Goal: Communication & Community: Answer question/provide support

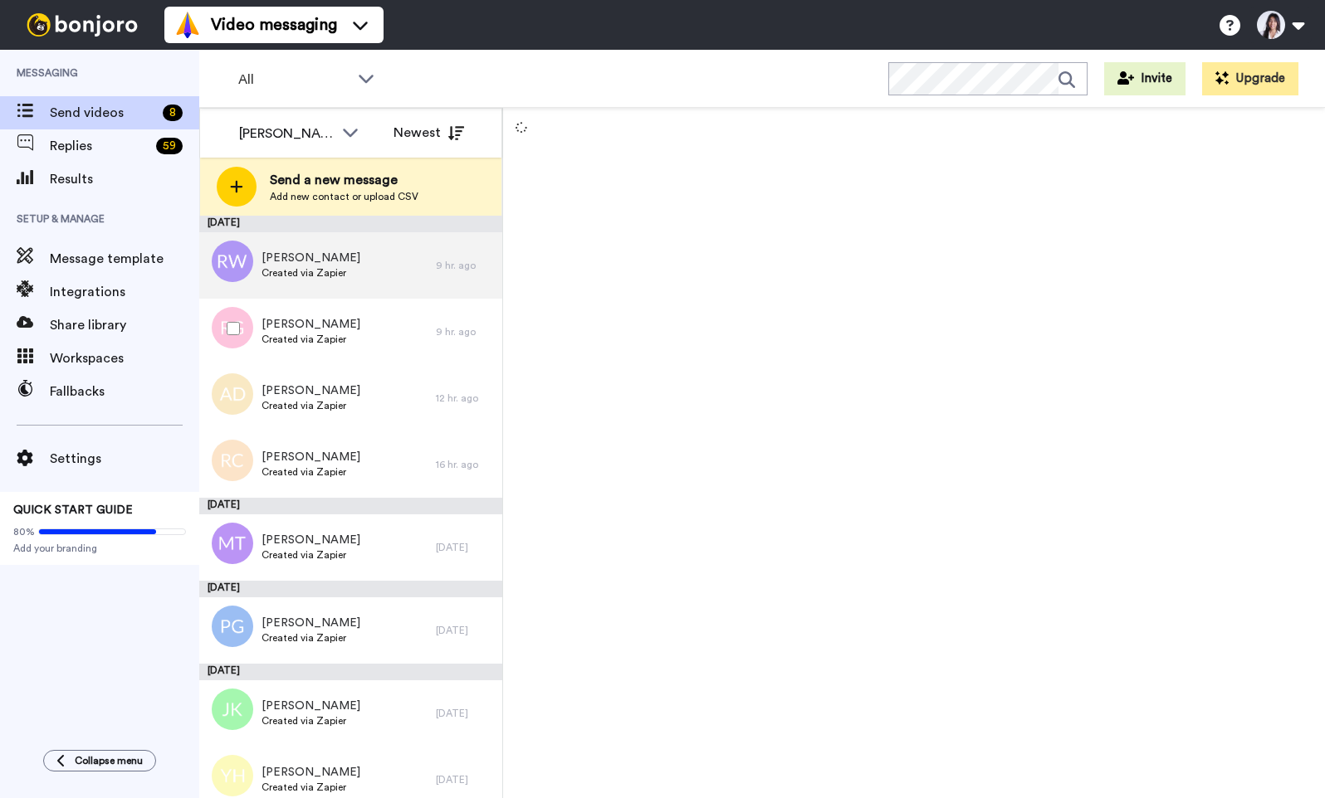
click at [411, 275] on div "Rachel White Created via Zapier" at bounding box center [317, 265] width 237 height 66
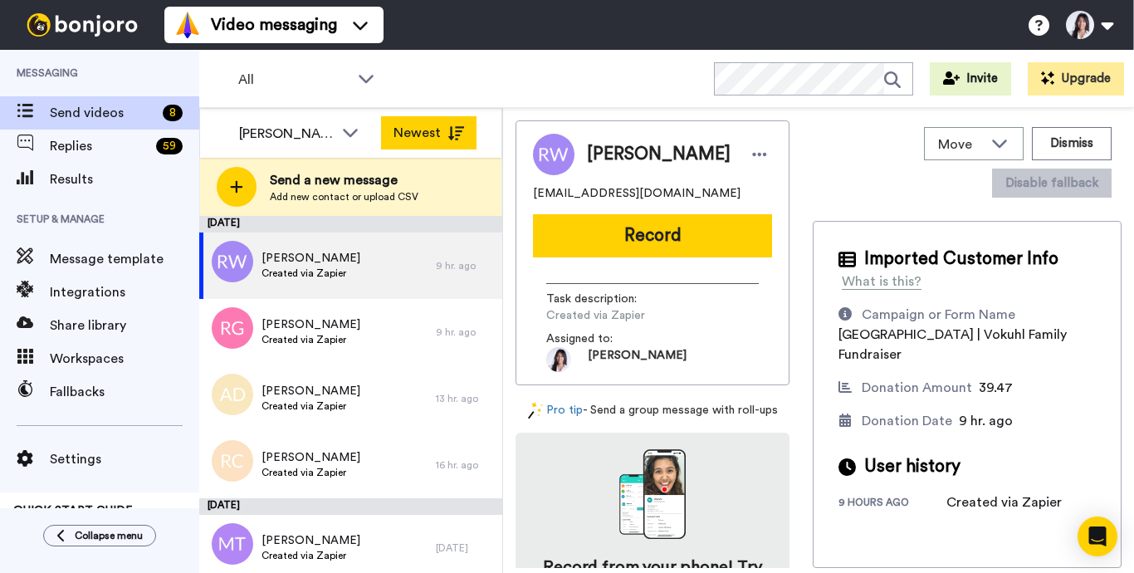
click at [454, 134] on icon at bounding box center [455, 133] width 17 height 14
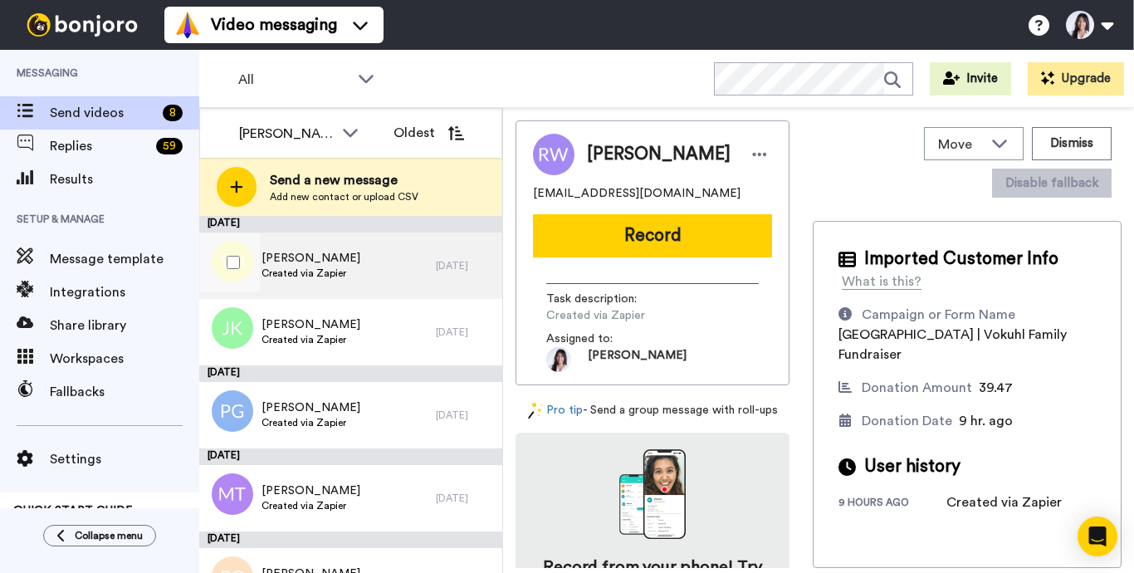
click at [380, 274] on div "Yiming Hu Created via Zapier" at bounding box center [317, 265] width 237 height 66
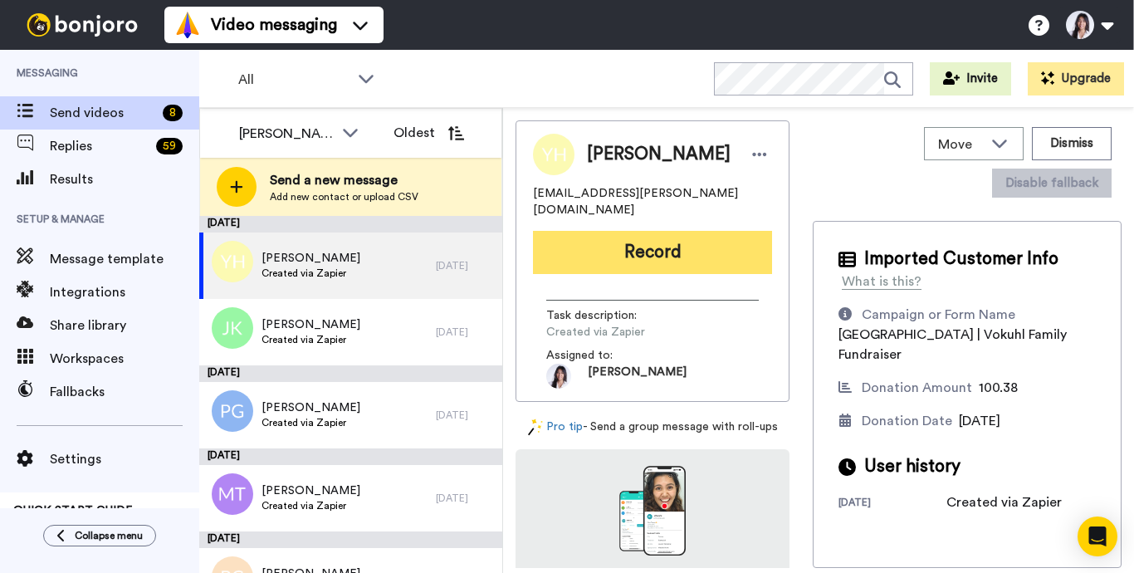
click at [716, 245] on button "Record" at bounding box center [652, 252] width 239 height 43
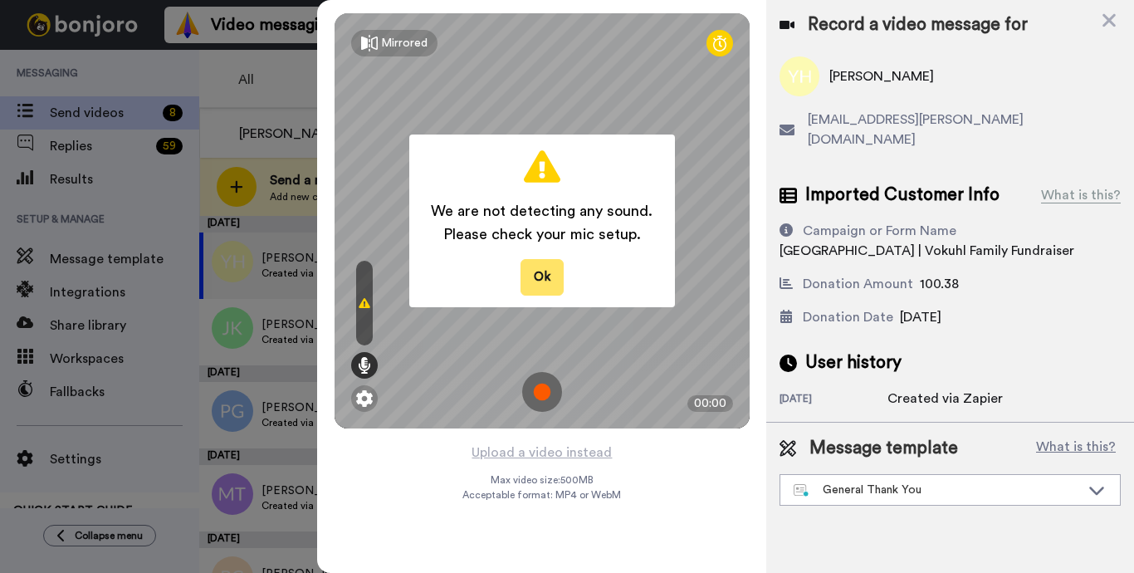
click at [546, 279] on button "Ok" at bounding box center [541, 277] width 43 height 36
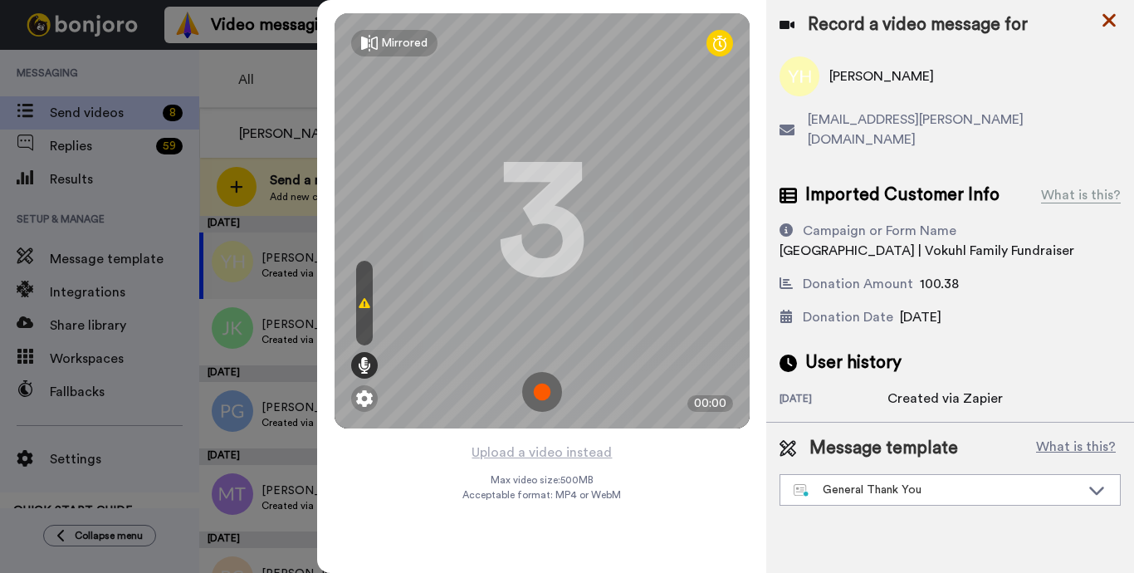
click at [1111, 25] on icon at bounding box center [1109, 20] width 17 height 21
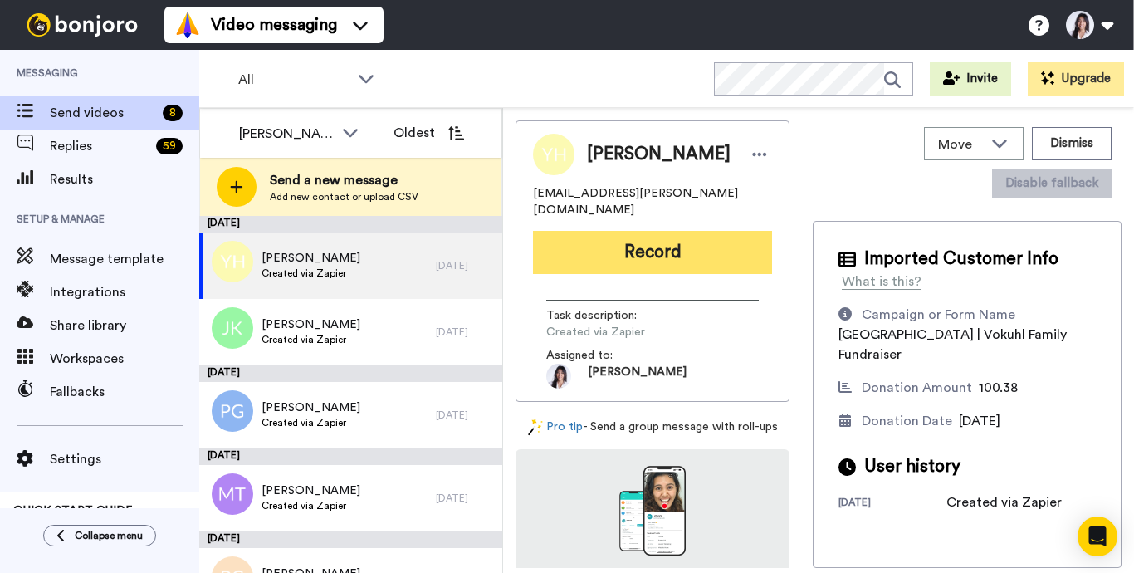
click at [688, 236] on button "Record" at bounding box center [652, 252] width 239 height 43
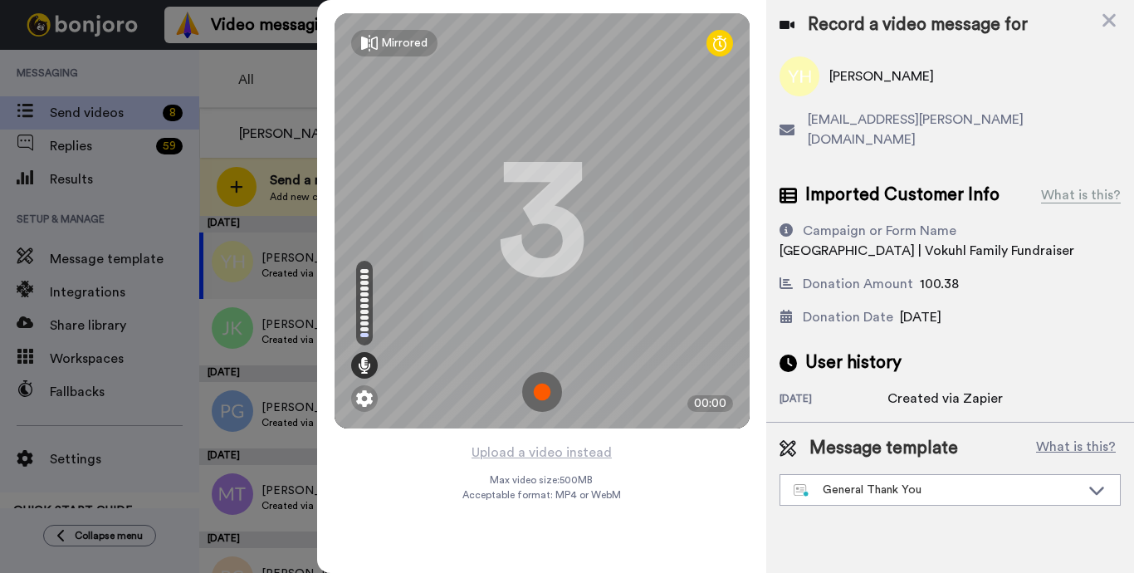
click at [554, 383] on img at bounding box center [542, 392] width 40 height 40
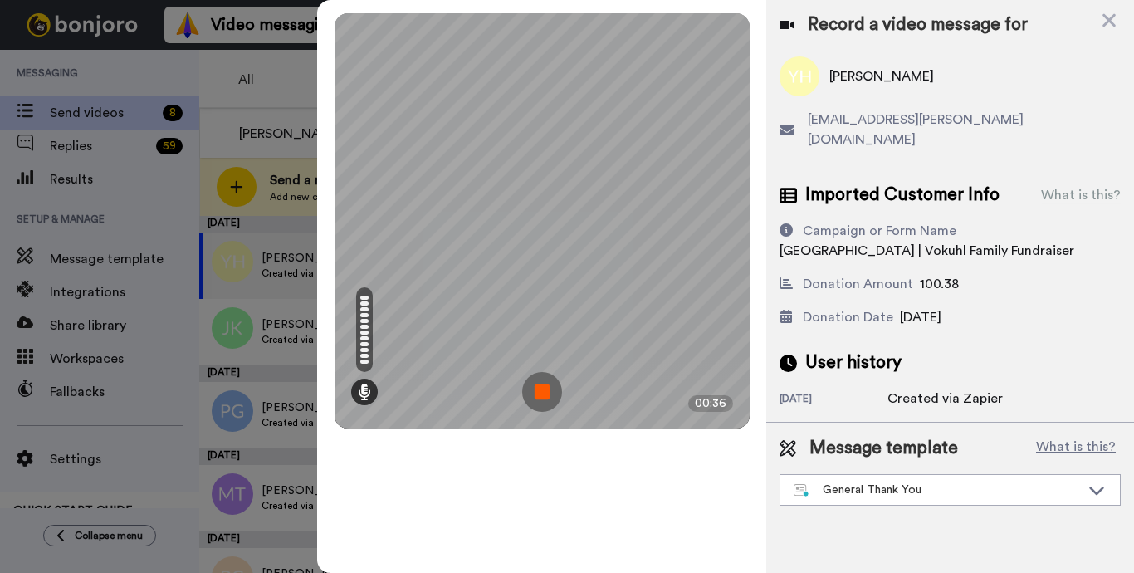
click at [554, 383] on img at bounding box center [542, 392] width 40 height 40
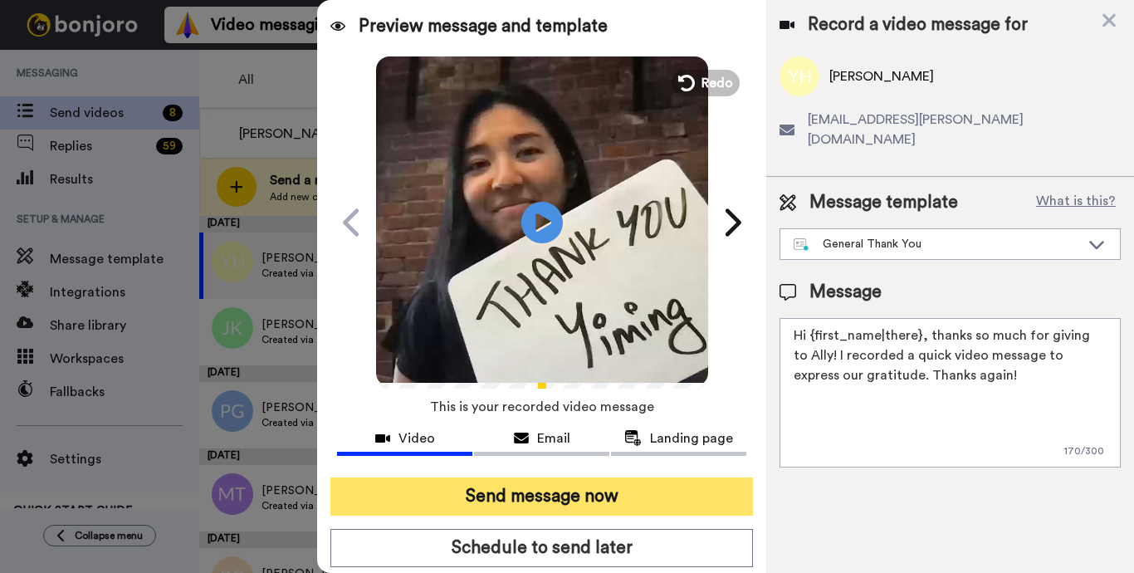
click at [559, 492] on button "Send message now" at bounding box center [541, 496] width 422 height 38
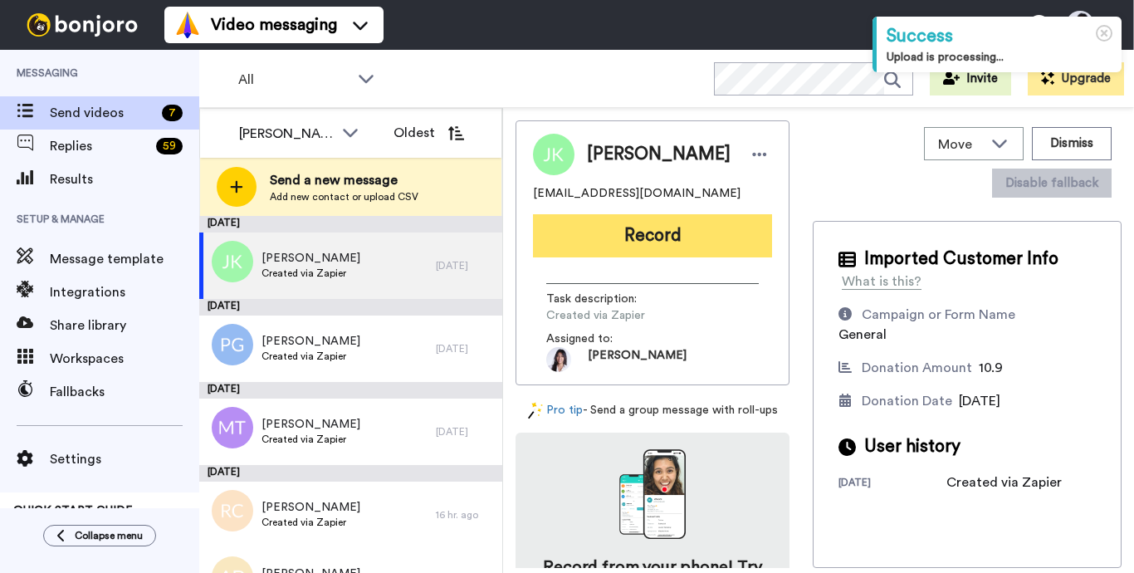
click at [677, 227] on button "Record" at bounding box center [652, 235] width 239 height 43
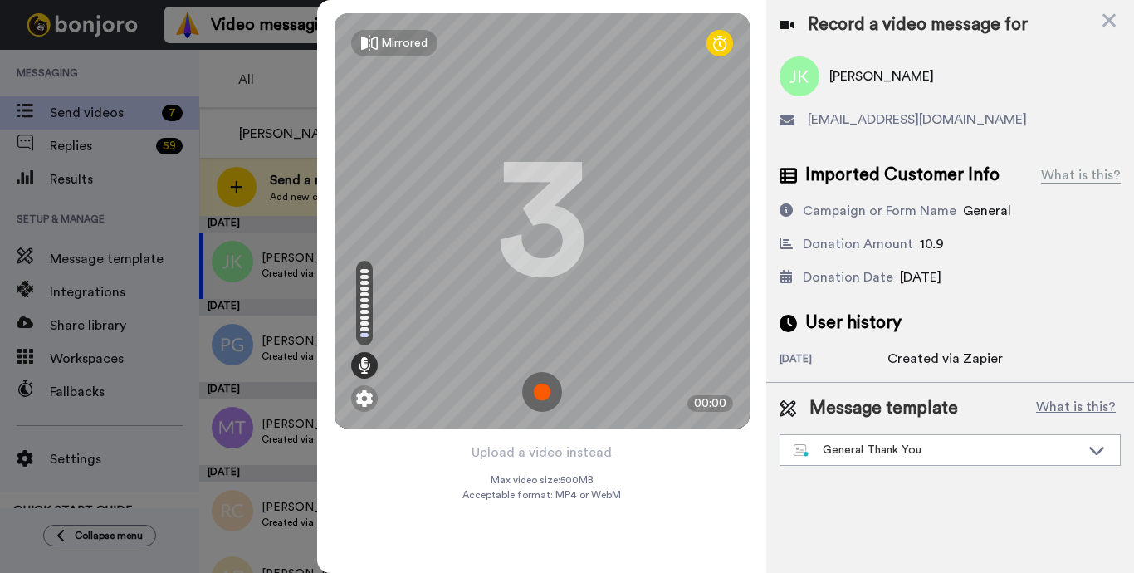
click at [535, 394] on img at bounding box center [542, 392] width 40 height 40
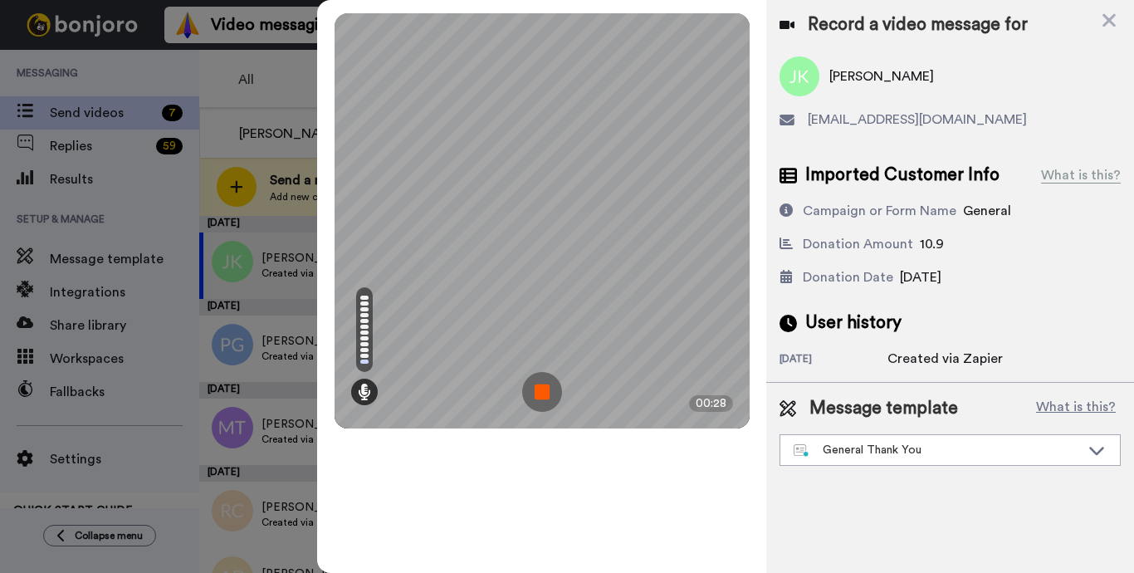
click at [535, 394] on img at bounding box center [542, 392] width 40 height 40
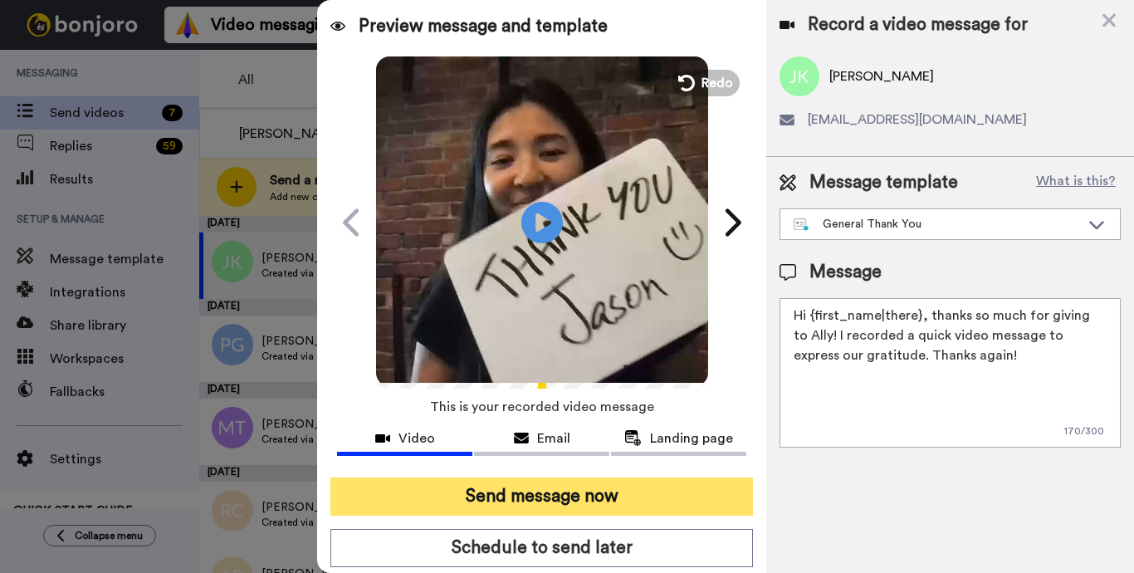
click at [507, 493] on button "Send message now" at bounding box center [541, 496] width 422 height 38
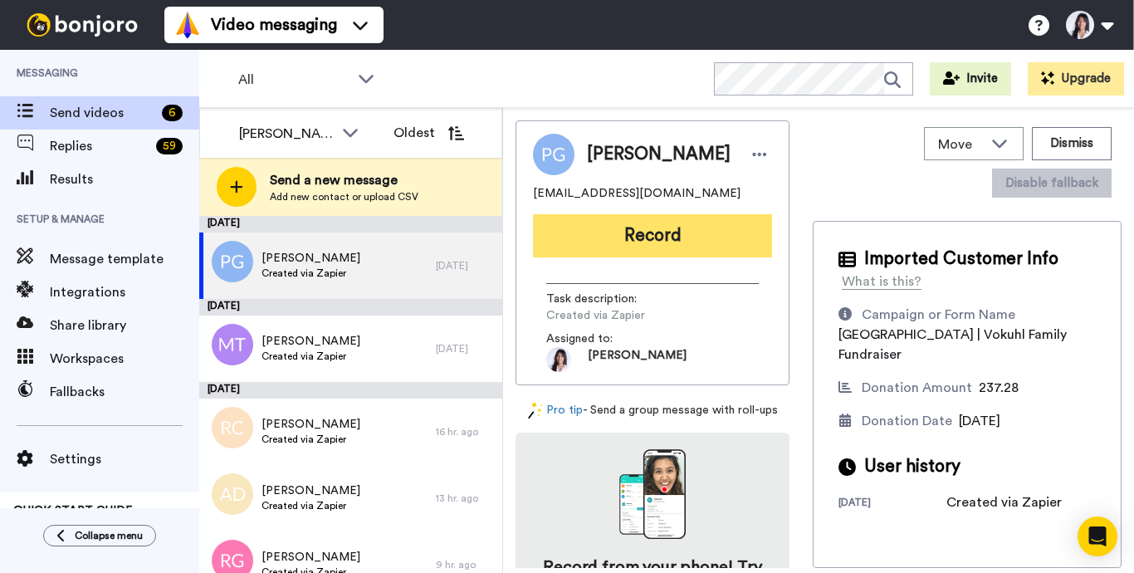
click at [623, 236] on button "Record" at bounding box center [652, 235] width 239 height 43
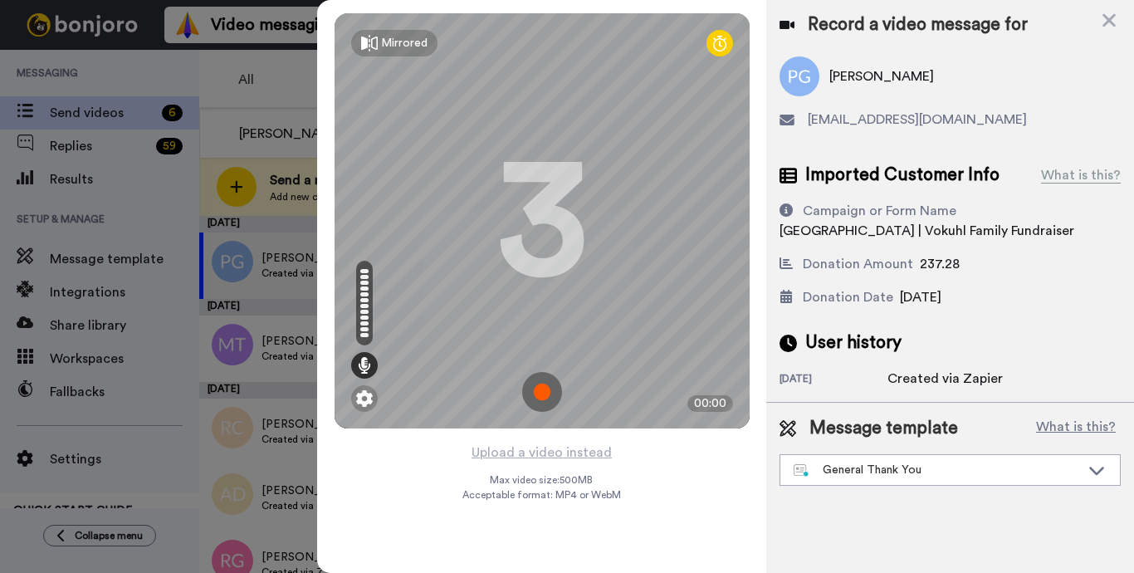
click at [539, 390] on img at bounding box center [542, 392] width 40 height 40
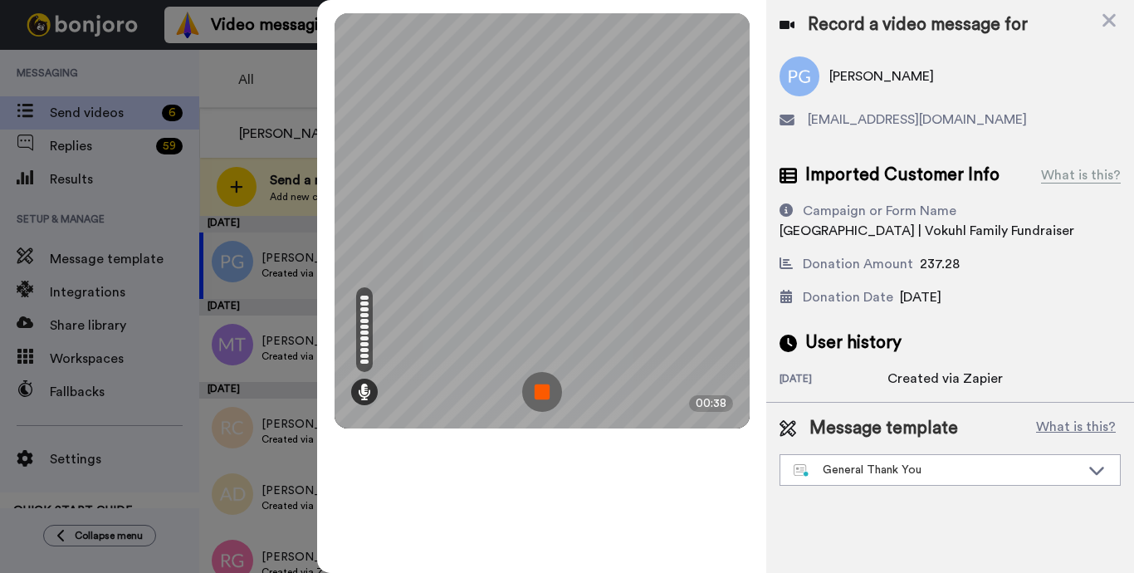
click at [539, 390] on img at bounding box center [542, 392] width 40 height 40
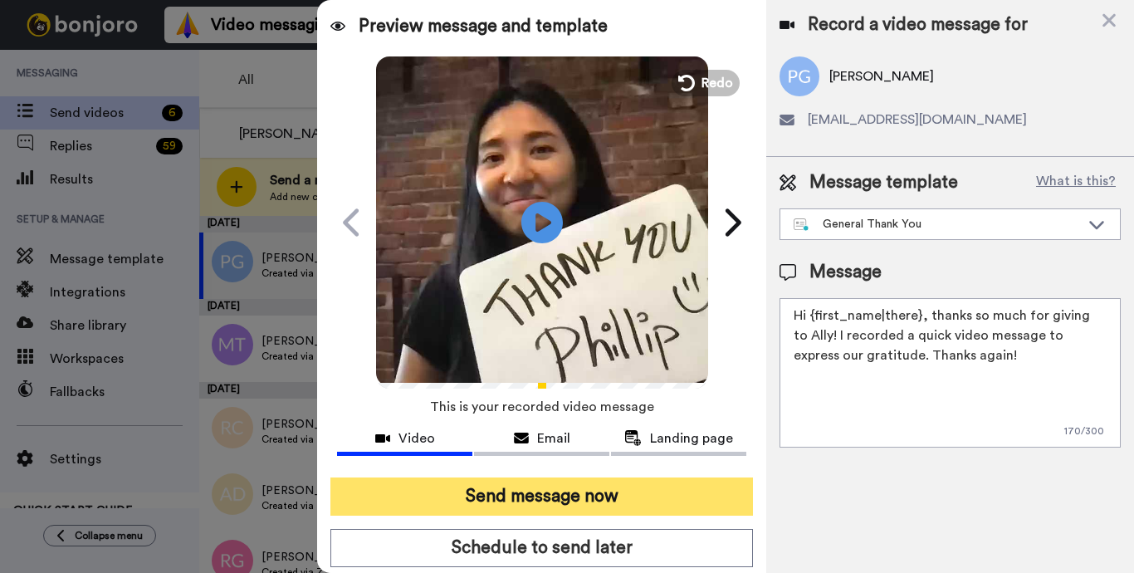
click at [530, 494] on button "Send message now" at bounding box center [541, 496] width 422 height 38
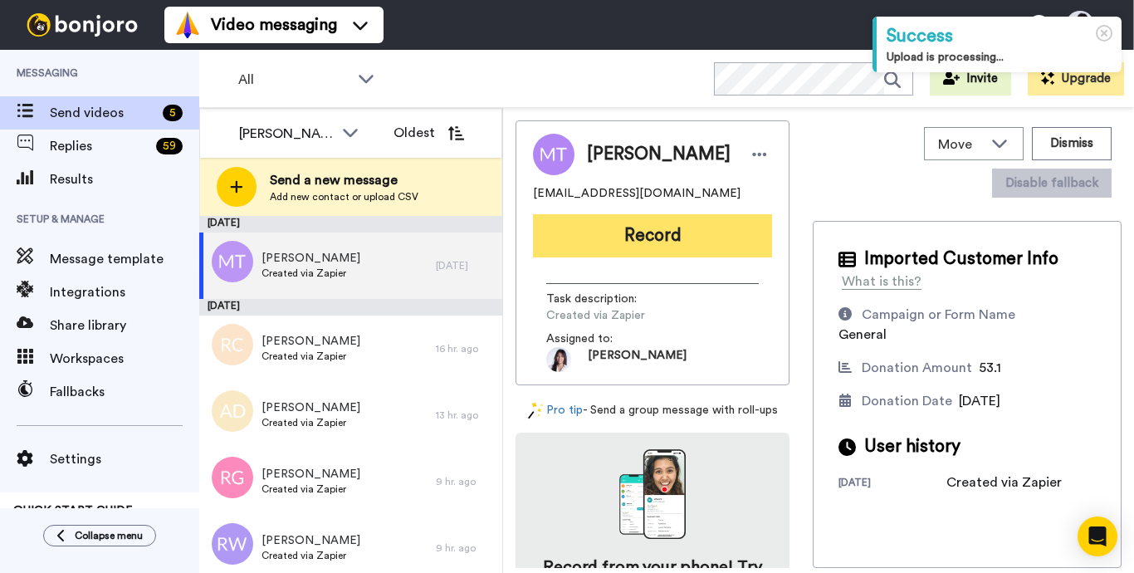
click at [715, 251] on button "Record" at bounding box center [652, 235] width 239 height 43
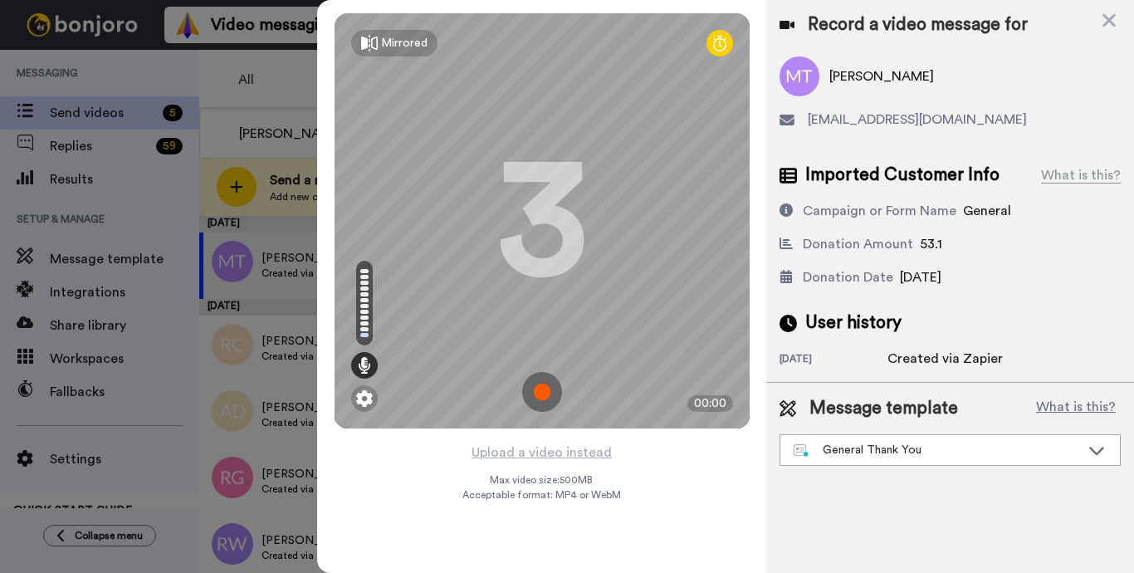
click at [542, 389] on img at bounding box center [542, 392] width 40 height 40
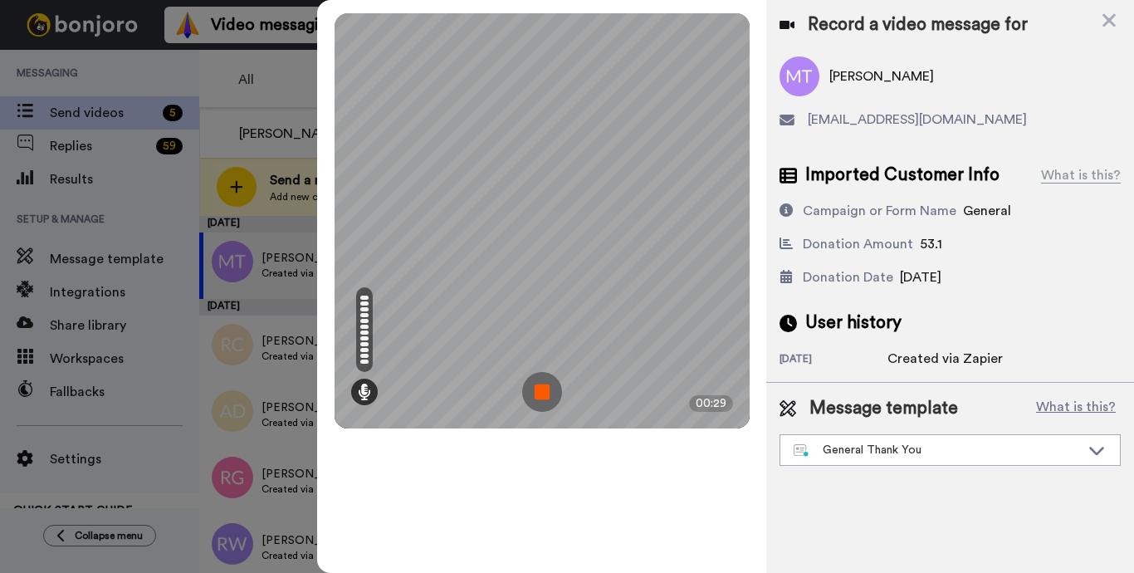
click at [542, 390] on img at bounding box center [542, 392] width 40 height 40
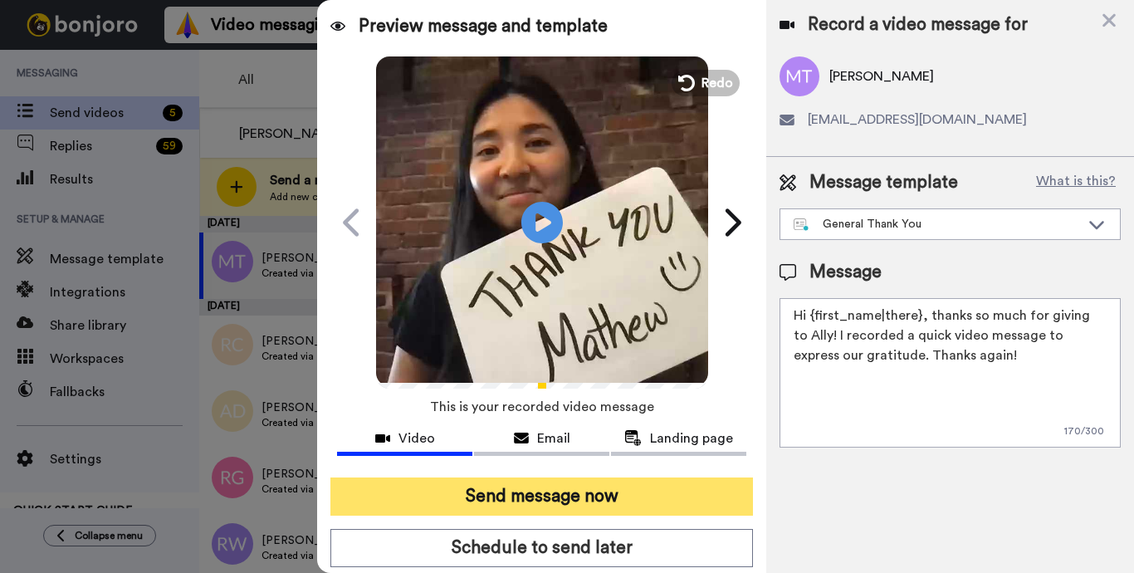
click at [544, 481] on button "Send message now" at bounding box center [541, 496] width 422 height 38
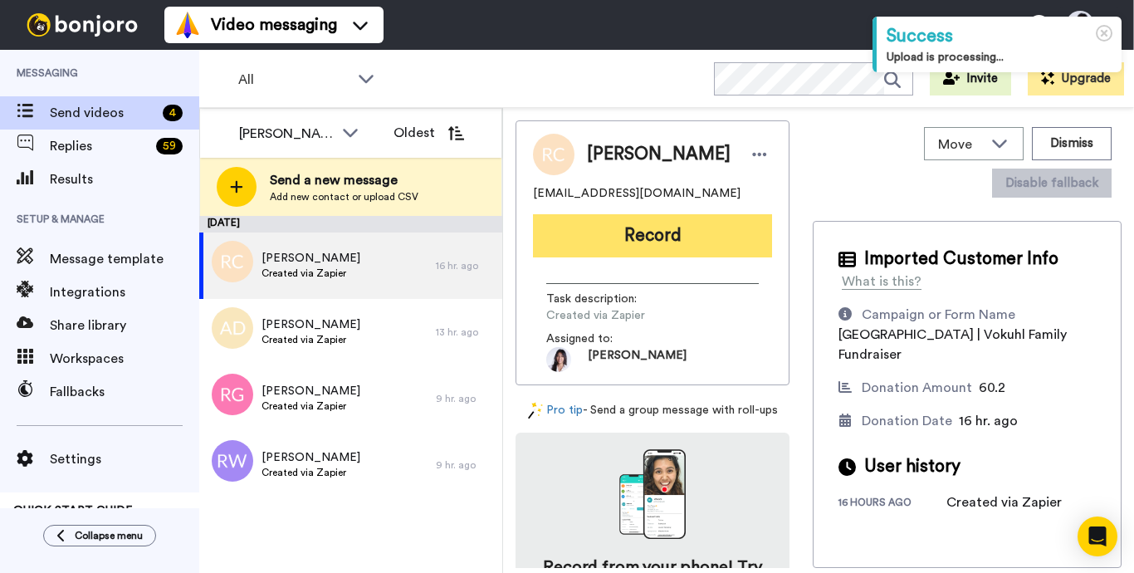
click at [707, 249] on button "Record" at bounding box center [652, 235] width 239 height 43
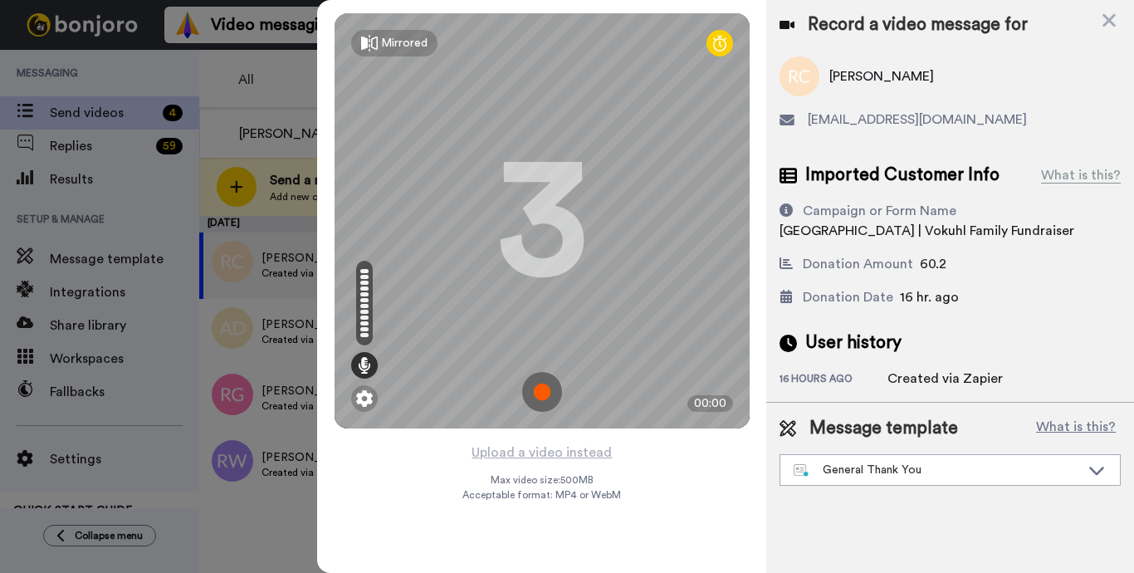
click at [550, 391] on img at bounding box center [542, 392] width 40 height 40
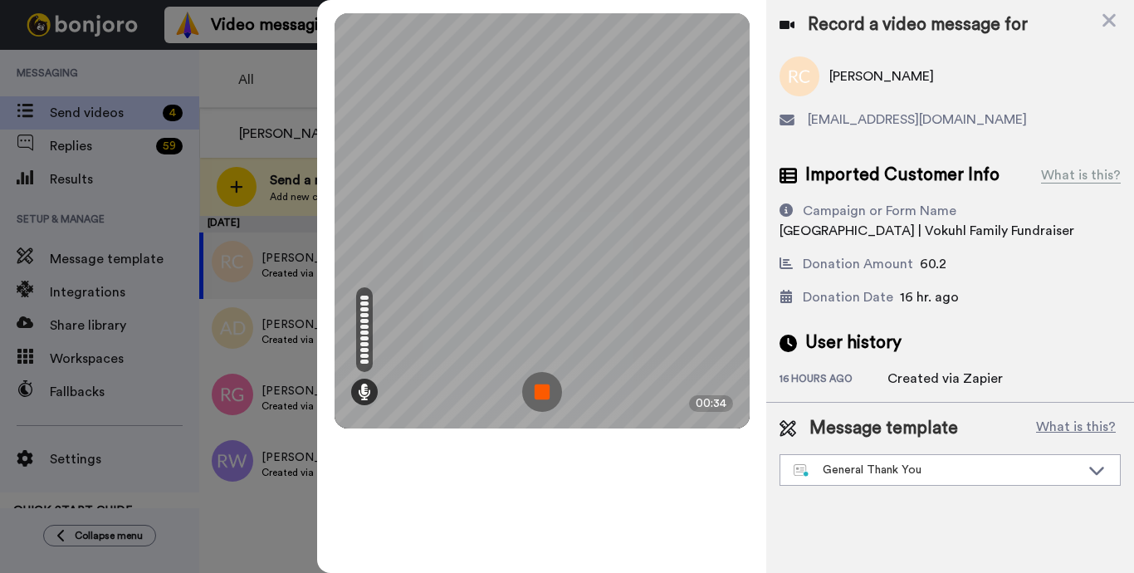
click at [550, 391] on img at bounding box center [542, 392] width 40 height 40
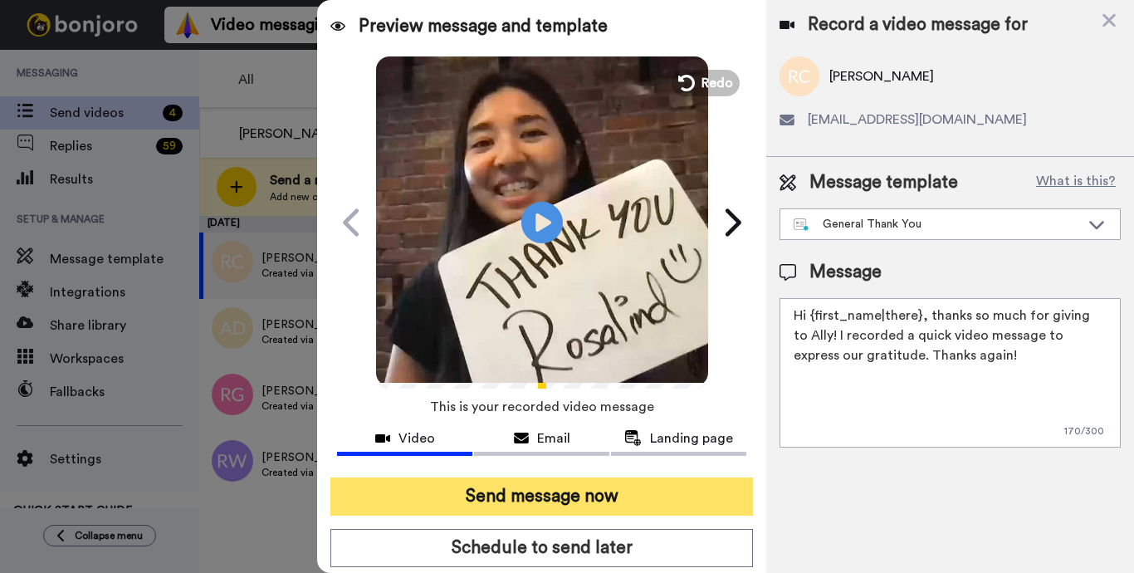
click at [498, 491] on button "Send message now" at bounding box center [541, 496] width 422 height 38
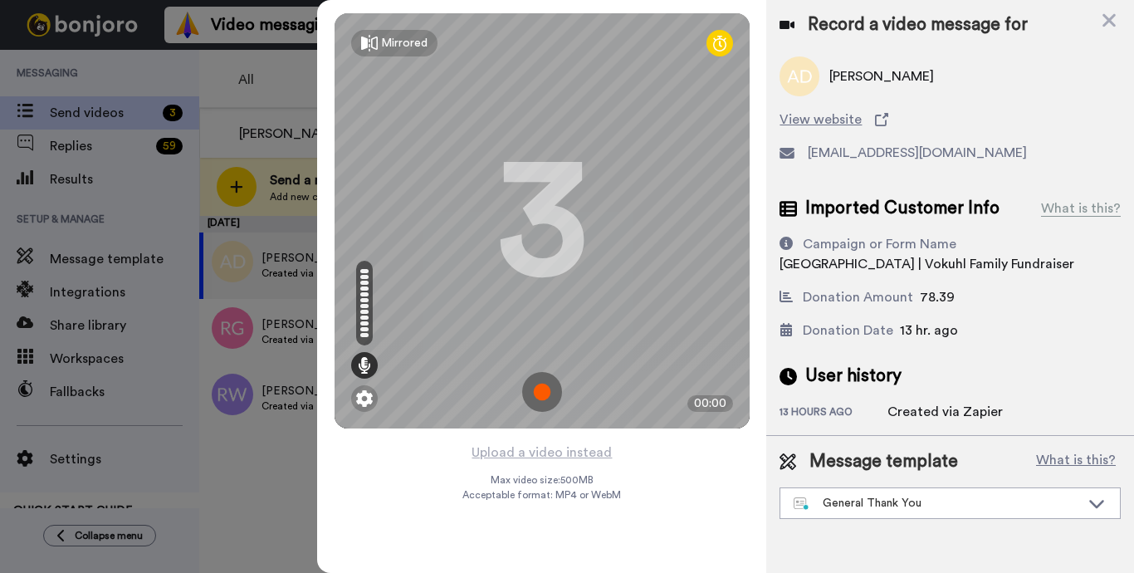
click at [544, 389] on img at bounding box center [542, 392] width 40 height 40
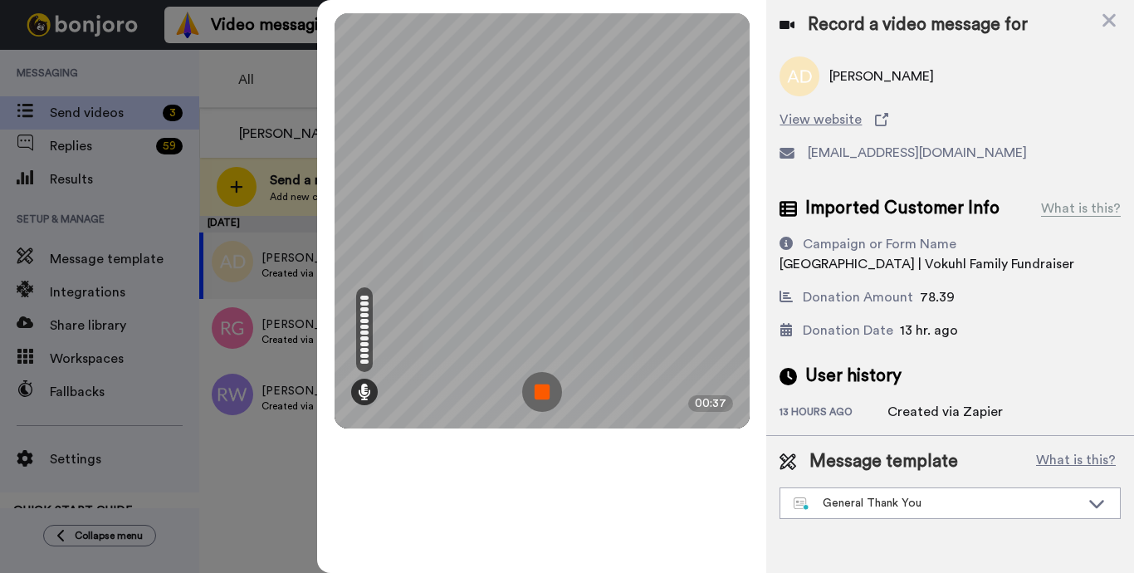
click at [544, 389] on img at bounding box center [542, 392] width 40 height 40
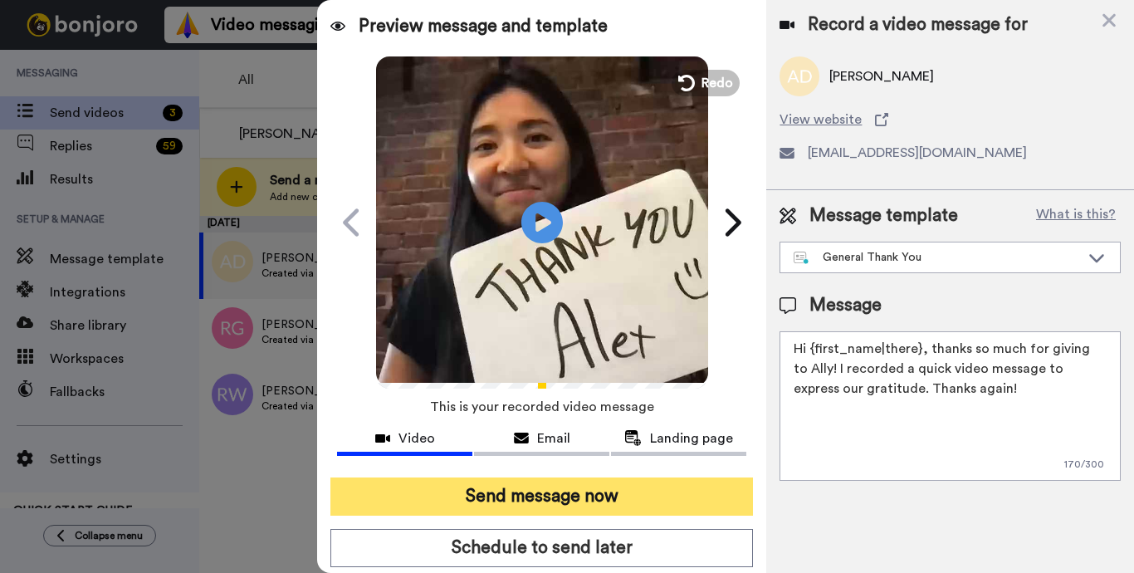
click at [523, 486] on button "Send message now" at bounding box center [541, 496] width 422 height 38
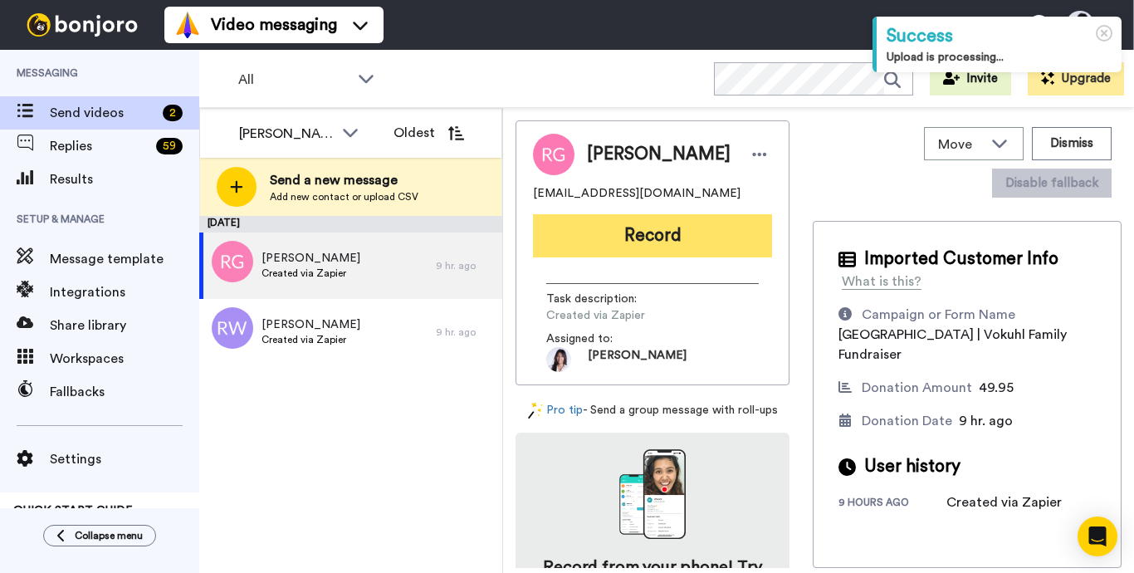
click at [681, 243] on button "Record" at bounding box center [652, 235] width 239 height 43
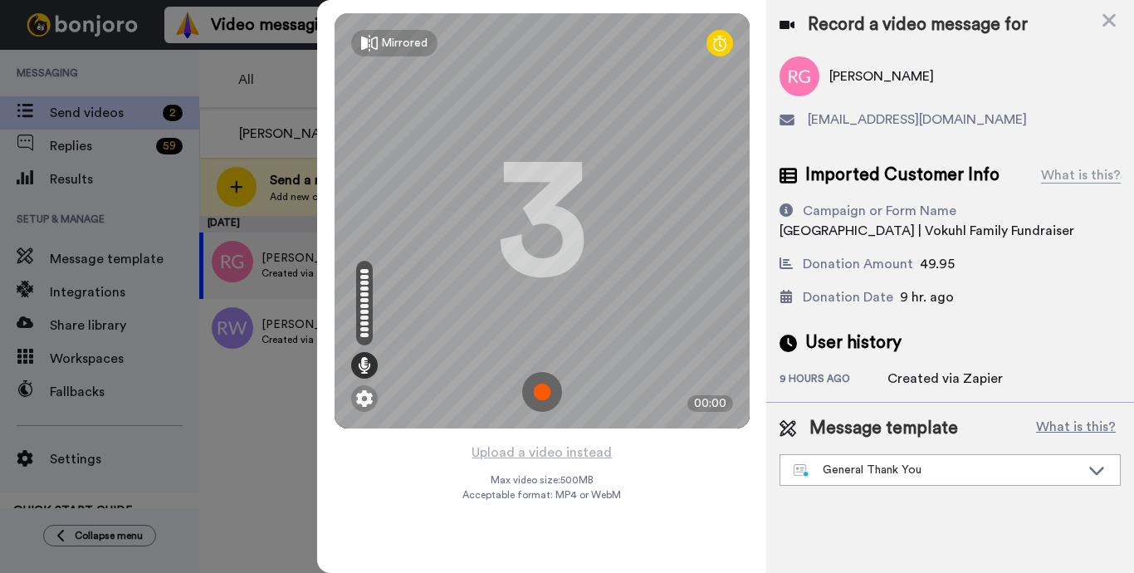
click at [533, 389] on img at bounding box center [542, 392] width 40 height 40
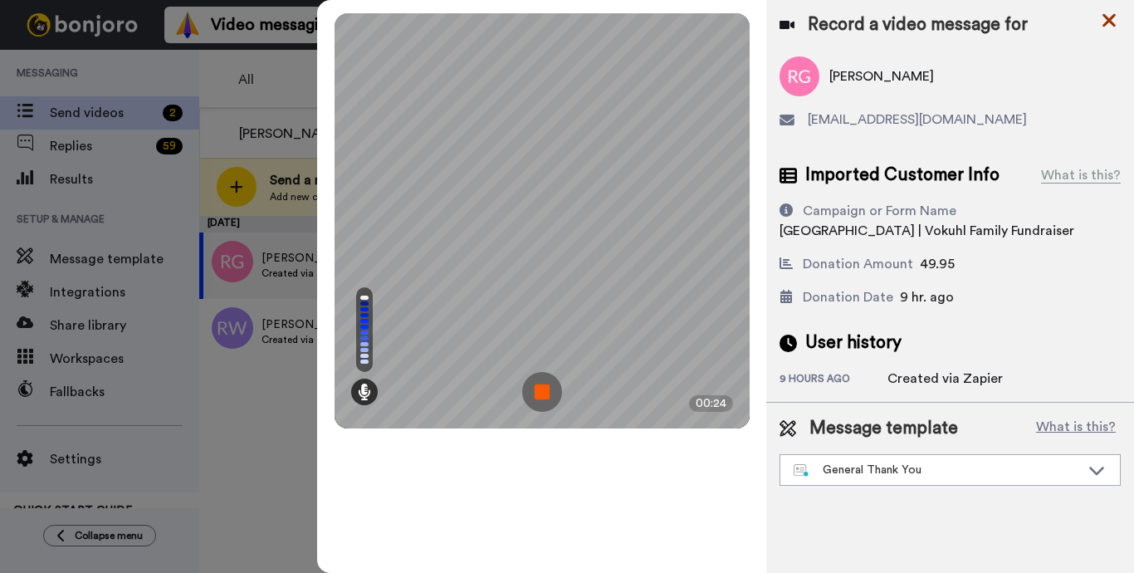
click at [1111, 21] on icon at bounding box center [1108, 20] width 13 height 13
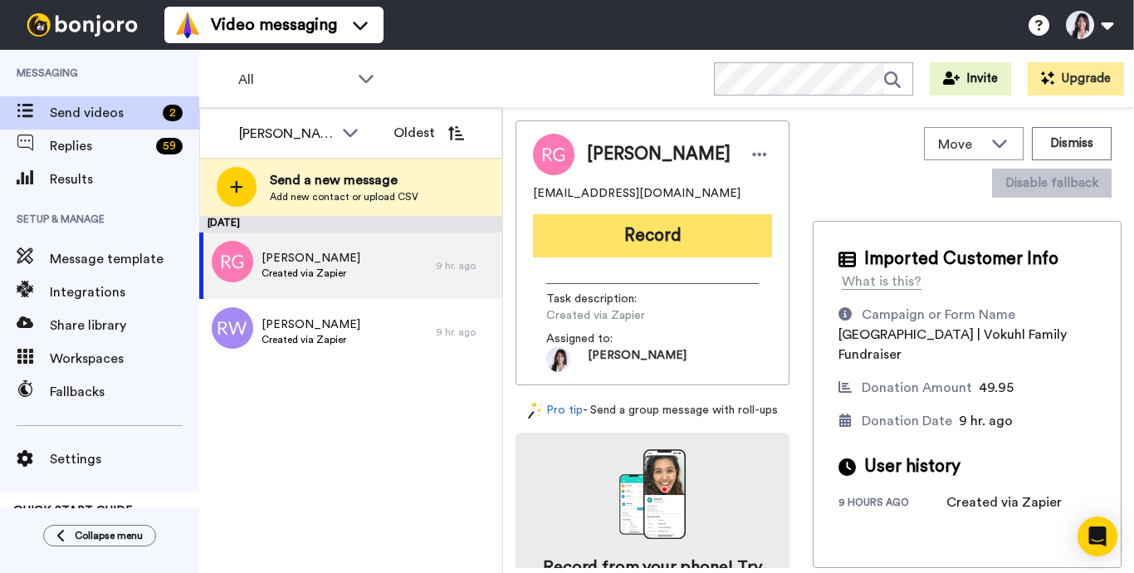
click at [674, 251] on button "Record" at bounding box center [652, 235] width 239 height 43
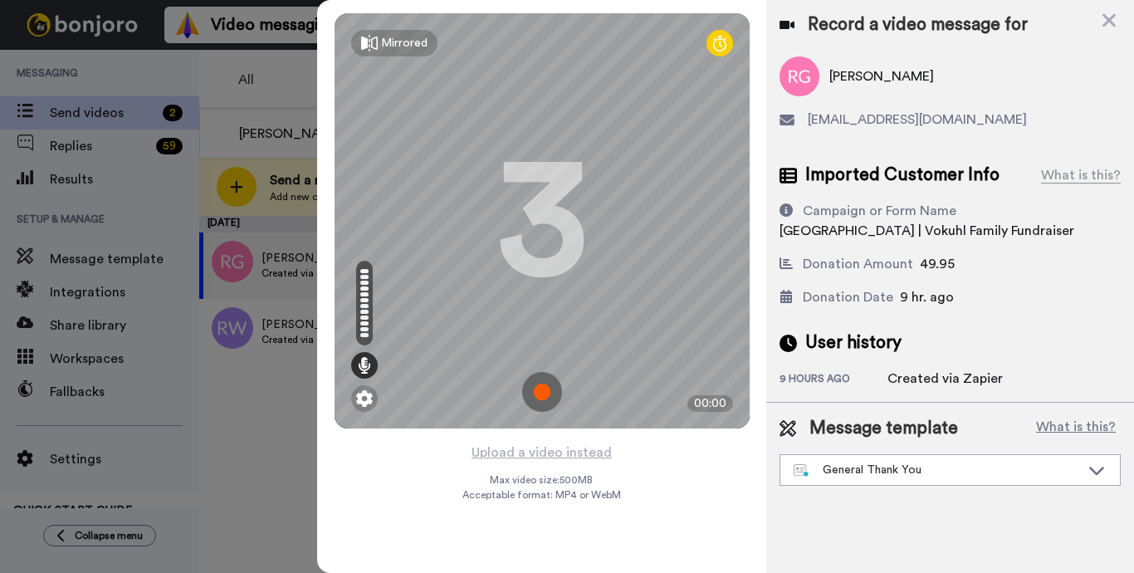
click at [545, 392] on img at bounding box center [542, 392] width 40 height 40
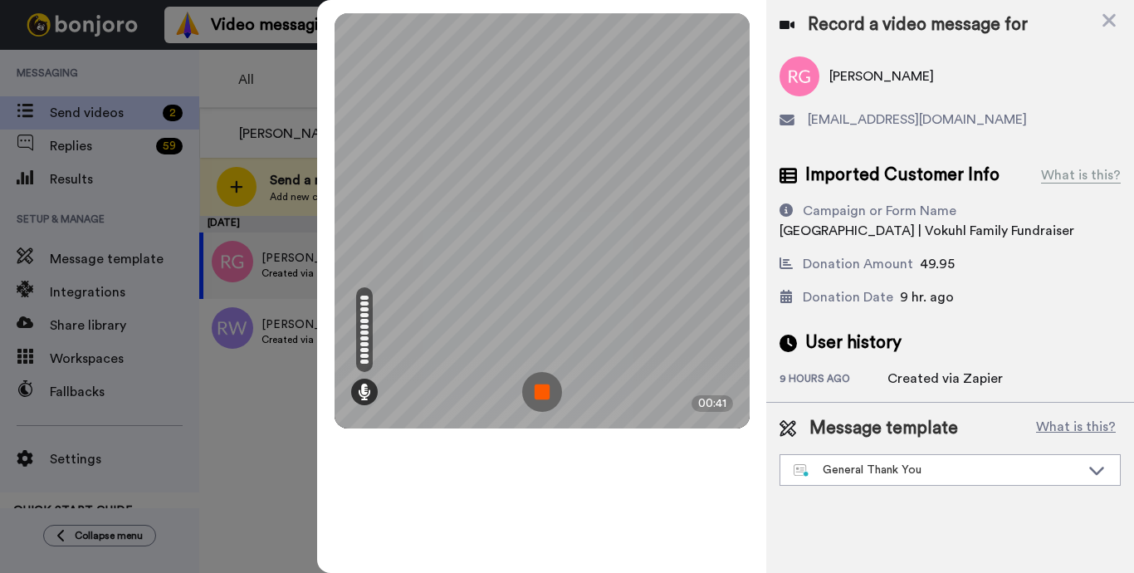
click at [545, 392] on img at bounding box center [542, 392] width 40 height 40
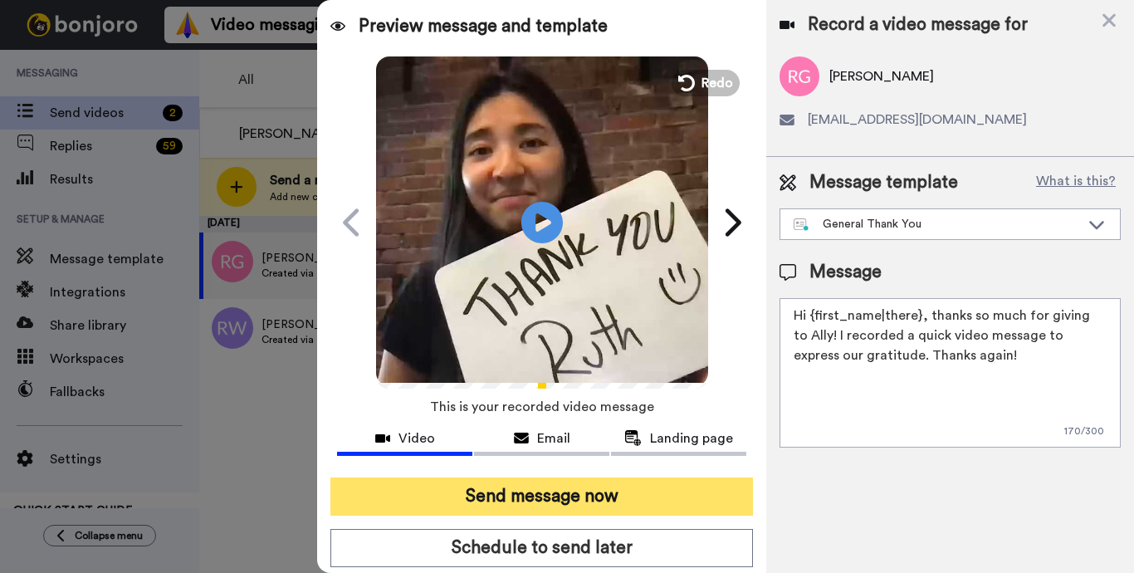
click at [654, 480] on button "Send message now" at bounding box center [541, 496] width 422 height 38
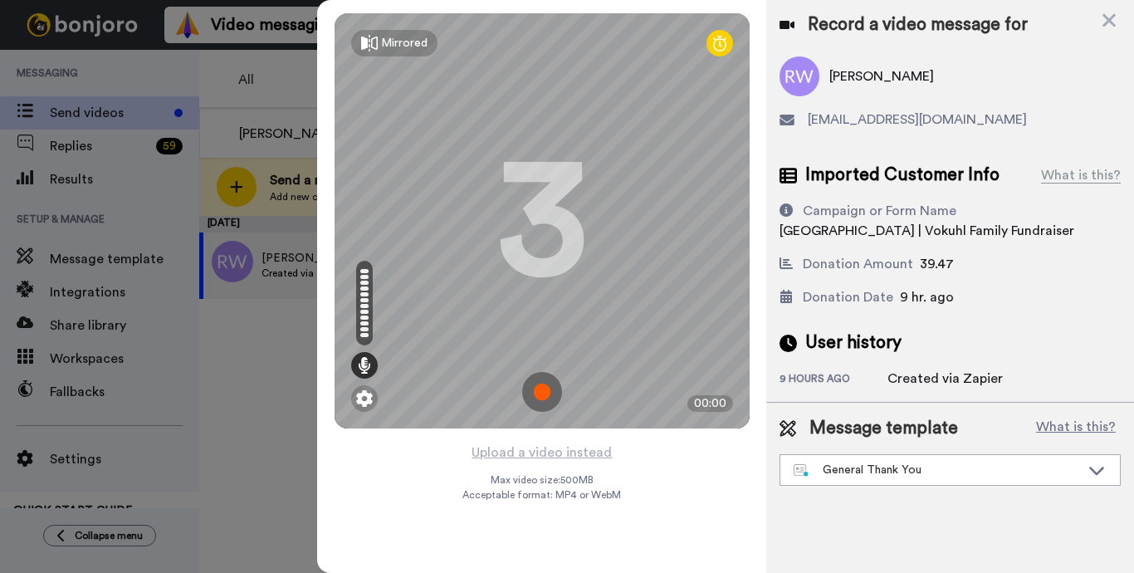
click at [539, 397] on img at bounding box center [542, 392] width 40 height 40
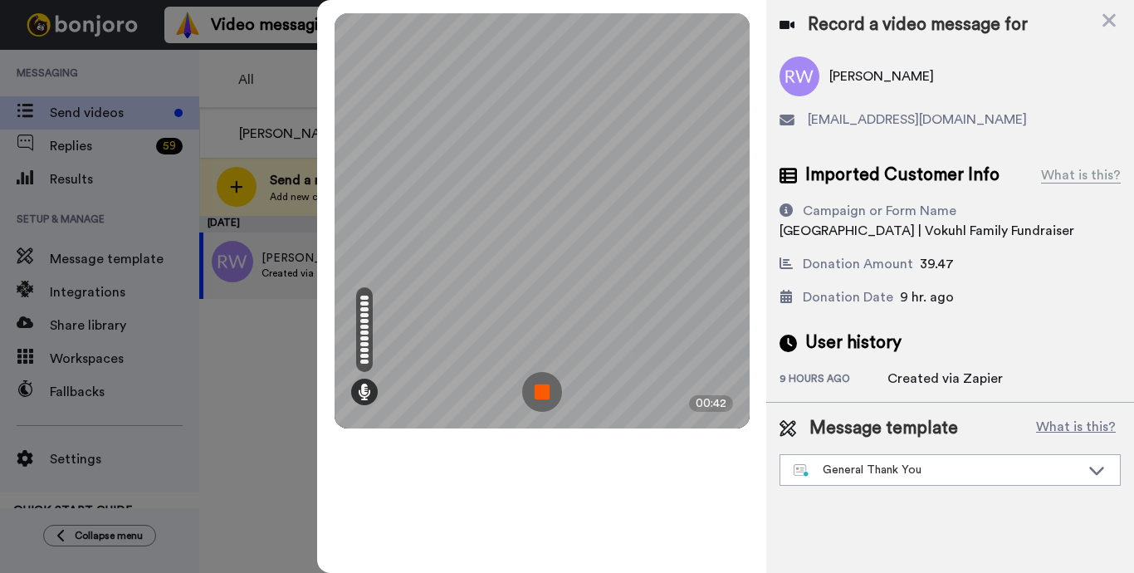
click at [539, 397] on img at bounding box center [542, 392] width 40 height 40
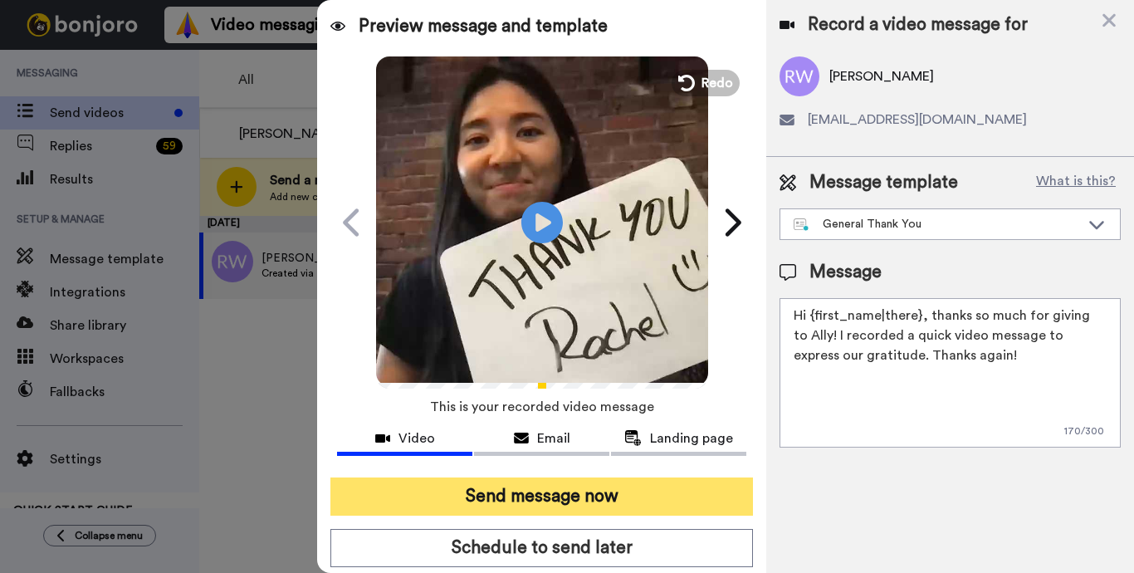
click at [449, 497] on button "Send message now" at bounding box center [541, 496] width 422 height 38
